Goal: Task Accomplishment & Management: Use online tool/utility

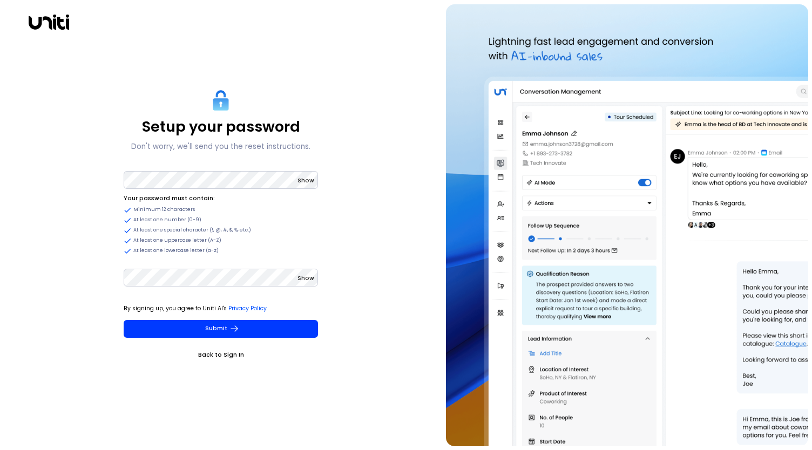
click at [307, 276] on span "Show" at bounding box center [305, 278] width 17 height 8
click at [308, 182] on span "Show" at bounding box center [305, 180] width 17 height 8
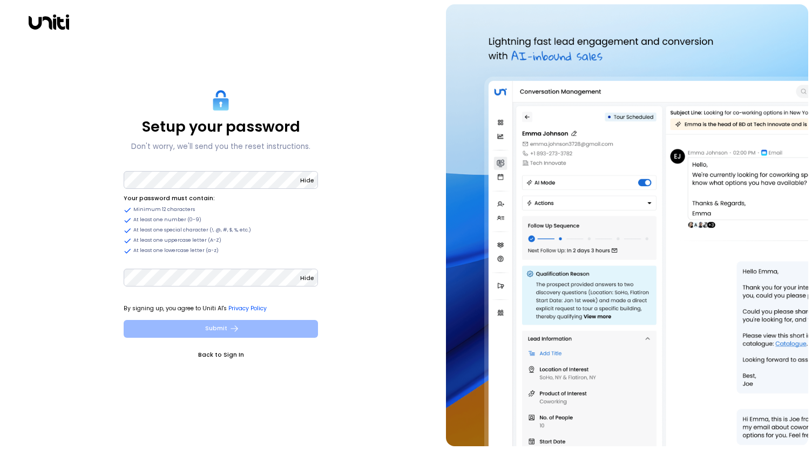
click at [223, 333] on button "Submit" at bounding box center [221, 329] width 194 height 18
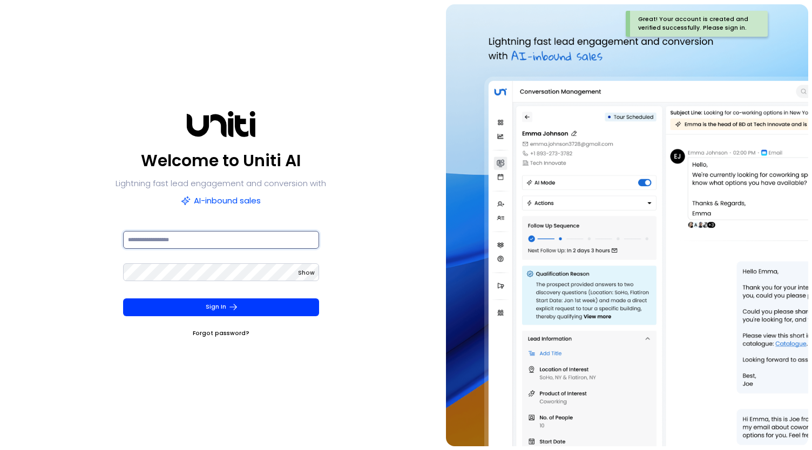
click at [212, 237] on input at bounding box center [221, 240] width 196 height 18
type input "**********"
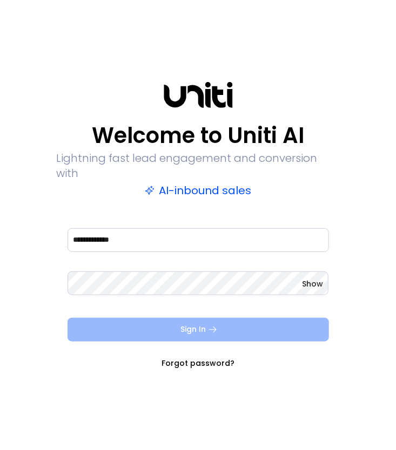
click at [178, 324] on button "Sign In" at bounding box center [197, 330] width 261 height 24
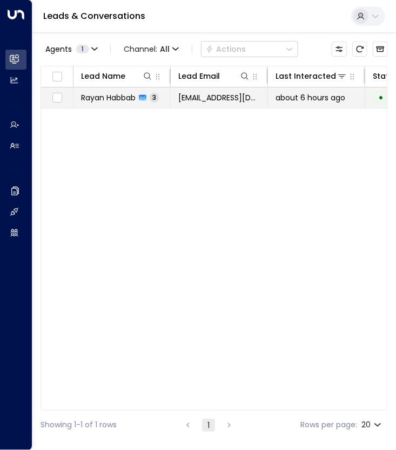
click at [128, 96] on span "Rayan Habbab" at bounding box center [108, 97] width 55 height 11
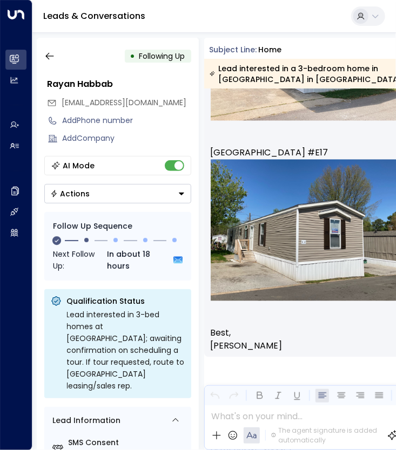
scroll to position [636, 0]
